Goal: Task Accomplishment & Management: Use online tool/utility

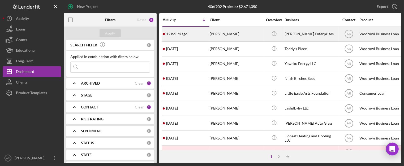
click at [176, 33] on time "12 hours ago" at bounding box center [176, 34] width 21 height 4
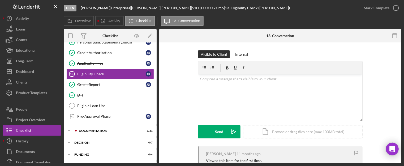
scroll to position [116, 0]
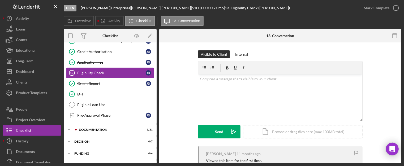
click at [91, 69] on link "Eligibility Check 13 Eligibility Check [PERSON_NAME]" at bounding box center [110, 73] width 88 height 11
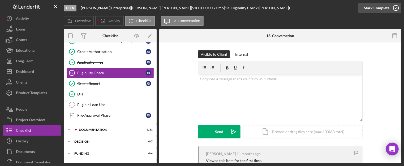
click at [396, 8] on icon "button" at bounding box center [396, 7] width 13 height 13
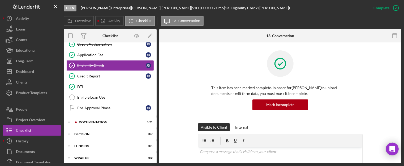
scroll to position [124, 0]
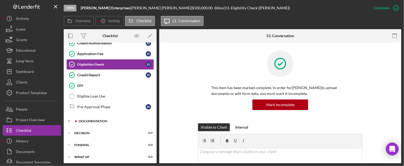
click at [103, 121] on div "Icon/Expander Documentation 3 / 21" at bounding box center [110, 121] width 93 height 11
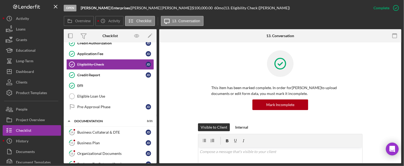
drag, startPoint x: 155, startPoint y: 89, endPoint x: 158, endPoint y: 108, distance: 19.3
click at [158, 108] on div "Overview Internal Workflow Stage Open Icon/Dropdown Arrow Archive (can unarchiv…" at bounding box center [233, 96] width 338 height 134
drag, startPoint x: 157, startPoint y: 92, endPoint x: 156, endPoint y: 104, distance: 12.0
click at [156, 104] on div "Overview Internal Workflow Stage Open Icon/Dropdown Arrow Archive (can unarchiv…" at bounding box center [233, 96] width 338 height 134
drag, startPoint x: 155, startPoint y: 101, endPoint x: 156, endPoint y: 111, distance: 9.6
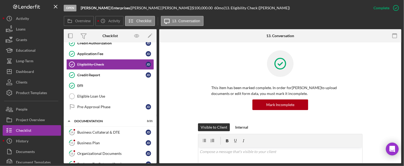
click at [154, 121] on div "Icon/Expander Initial Eligibility 15 / 17 Personal Information Personal Informa…" at bounding box center [110, 155] width 93 height 468
drag, startPoint x: 157, startPoint y: 98, endPoint x: 157, endPoint y: 103, distance: 5.3
click at [157, 103] on div "Overview Internal Workflow Stage Open Icon/Dropdown Arrow Archive (can unarchiv…" at bounding box center [233, 96] width 338 height 134
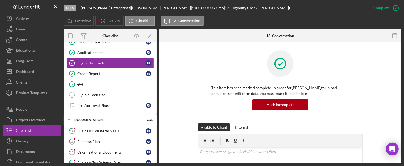
scroll to position [113, 0]
